Goal: Information Seeking & Learning: Learn about a topic

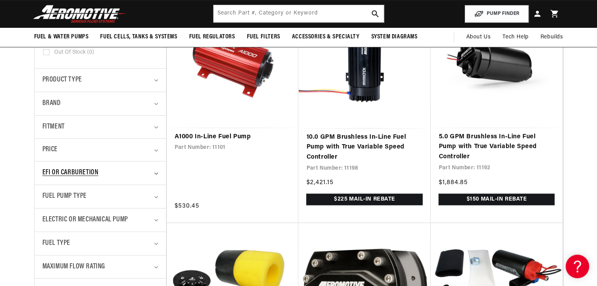
scroll to position [157, 0]
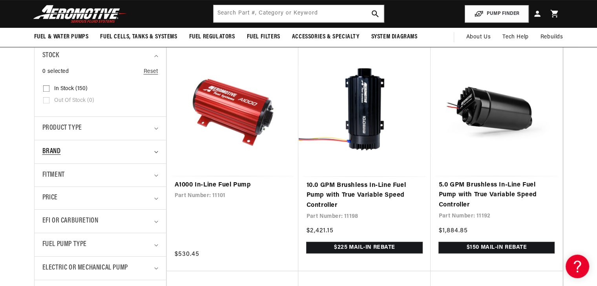
click at [93, 156] on div "Brand" at bounding box center [96, 151] width 109 height 11
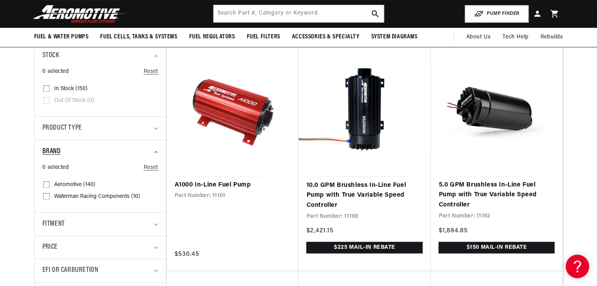
click at [94, 157] on div "Brand" at bounding box center [96, 151] width 109 height 11
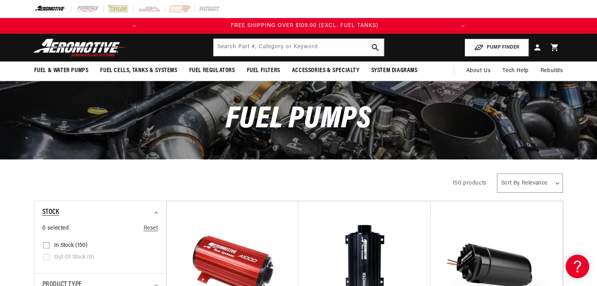
scroll to position [0, 0]
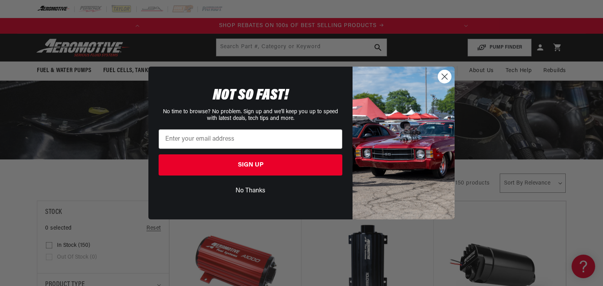
click at [445, 75] on icon "Close dialog" at bounding box center [444, 76] width 5 height 5
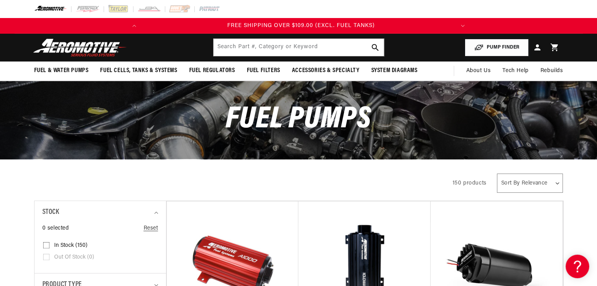
drag, startPoint x: 479, startPoint y: 46, endPoint x: 484, endPoint y: 48, distance: 5.5
click at [485, 47] on button "PUMP FINDER" at bounding box center [496, 48] width 64 height 18
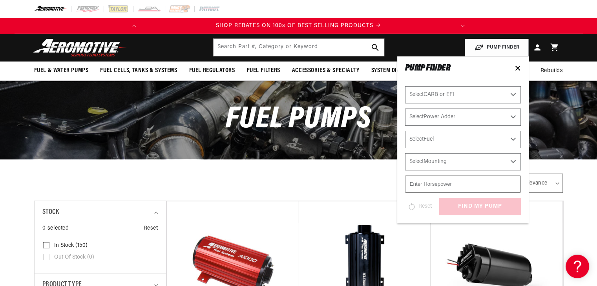
click at [488, 96] on select "Select CARB or EFI Carbureted Fuel Injected" at bounding box center [463, 94] width 116 height 17
select select "Fuel-Injected"
click at [405, 86] on select "Select CARB or EFI Carbureted Fuel Injected" at bounding box center [463, 94] width 116 height 17
select select "Fuel-Injected"
click at [467, 121] on select "Select Power Adder No - Naturally Aspirated Yes - Forced Induction" at bounding box center [463, 117] width 116 height 17
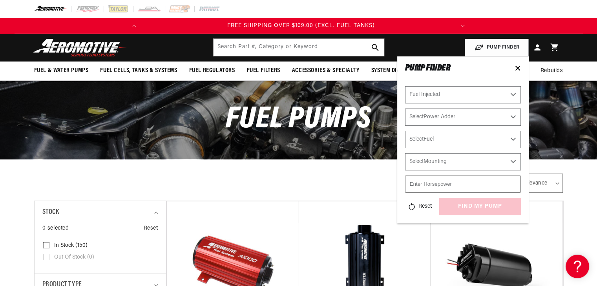
select select "No-Naturally-Aspirated"
click at [405, 109] on select "Select Power Adder No - Naturally Aspirated Yes - Forced Induction" at bounding box center [463, 117] width 116 height 17
select select "No-Naturally-Aspirated"
click at [461, 140] on select "Select Fuel E85 Gas" at bounding box center [463, 139] width 116 height 17
select select "Gas"
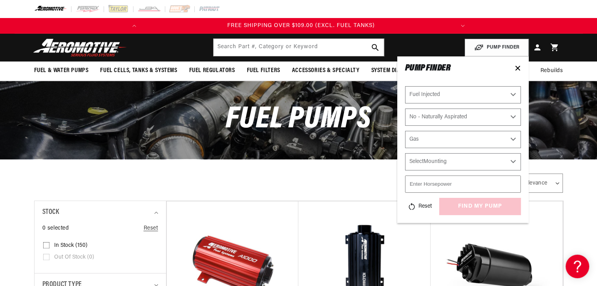
click at [405, 131] on select "Select Fuel E85 Gas" at bounding box center [463, 139] width 116 height 17
select select "Gas"
click at [446, 166] on select "Select Mounting External In-Tank" at bounding box center [463, 161] width 116 height 17
select select "In-Tank"
click at [405, 153] on select "Select Mounting External In-Tank" at bounding box center [463, 161] width 116 height 17
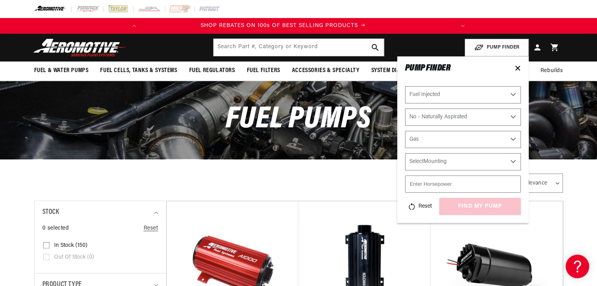
select select "In-Tank"
click at [436, 186] on input "number" at bounding box center [463, 184] width 116 height 17
click at [515, 68] on icon at bounding box center [517, 68] width 6 height 6
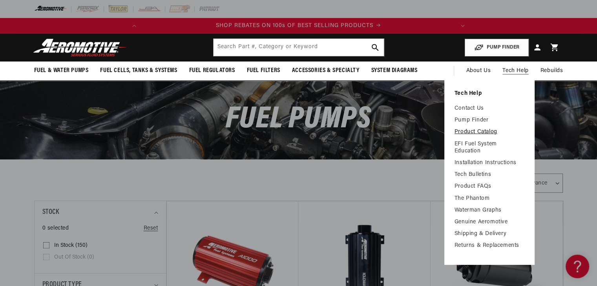
click at [477, 133] on link "Product Catalog" at bounding box center [489, 132] width 70 height 7
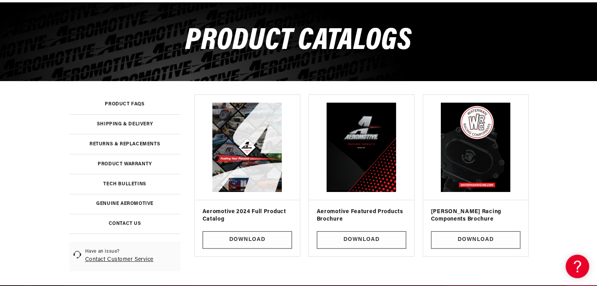
scroll to position [196, 0]
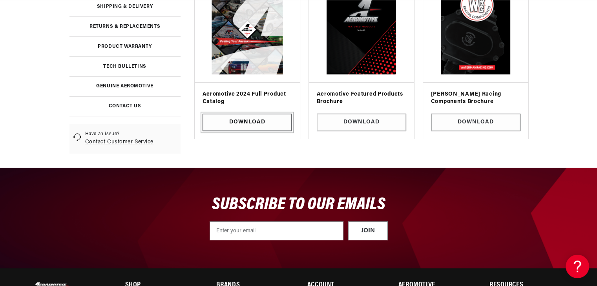
click at [266, 123] on link "Download" at bounding box center [246, 123] width 89 height 18
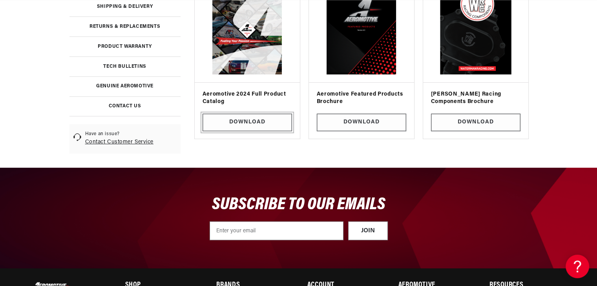
scroll to position [0, 310]
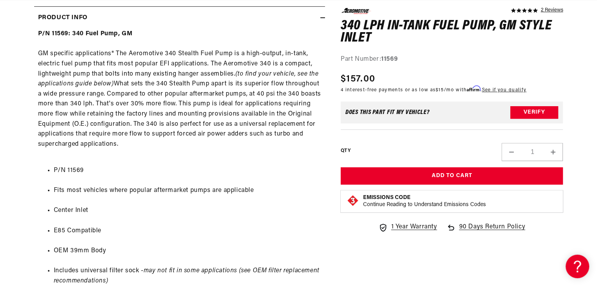
scroll to position [431, 0]
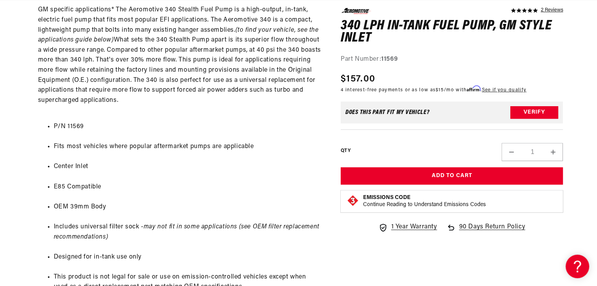
click at [81, 127] on li "P/N 11569" at bounding box center [187, 127] width 267 height 10
copy li "11569"
click at [306, 164] on li "Center Inlet" at bounding box center [187, 167] width 267 height 10
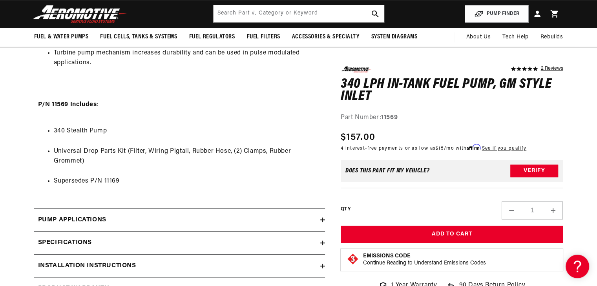
click at [243, 221] on div "Pump Applications" at bounding box center [177, 220] width 286 height 10
